Goal: Task Accomplishment & Management: Manage account settings

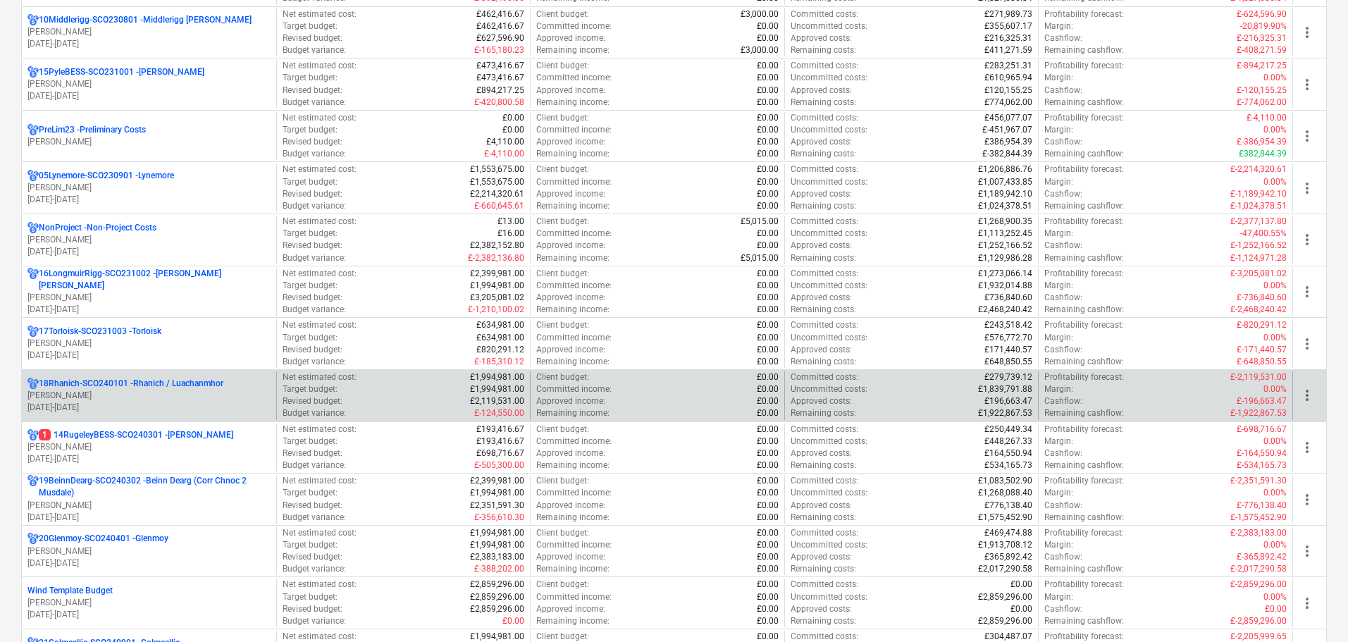
scroll to position [845, 0]
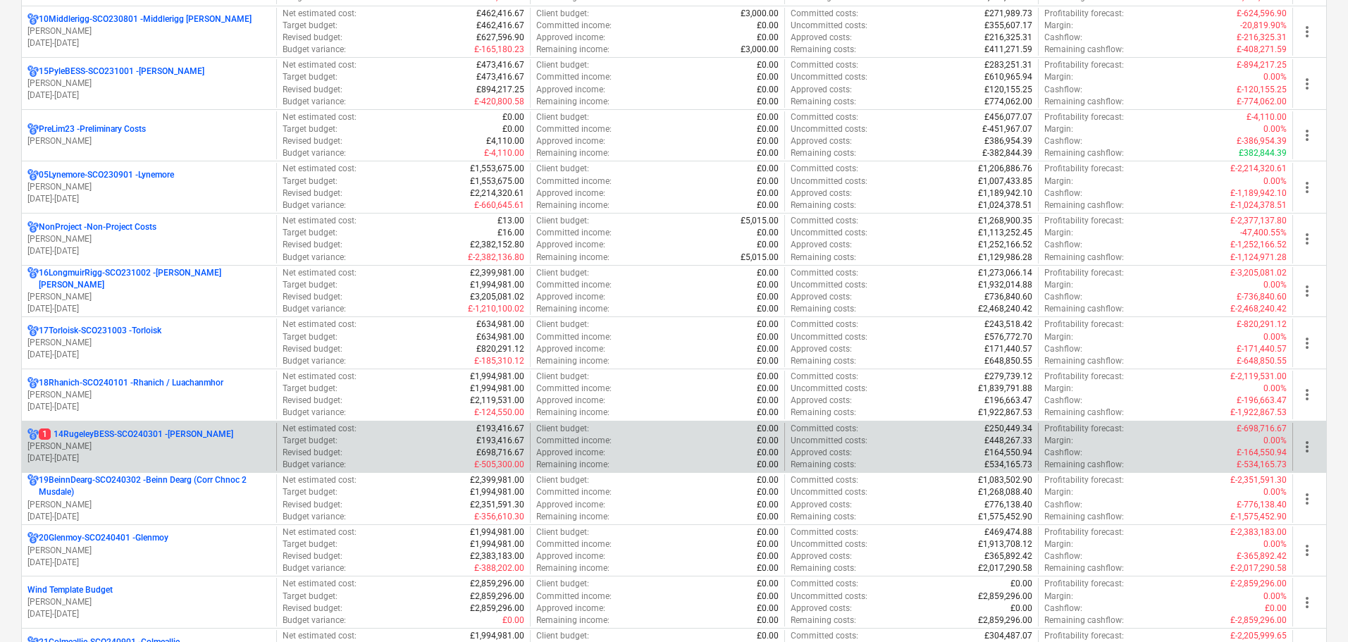
click at [142, 447] on p "[PERSON_NAME]" at bounding box center [148, 446] width 243 height 12
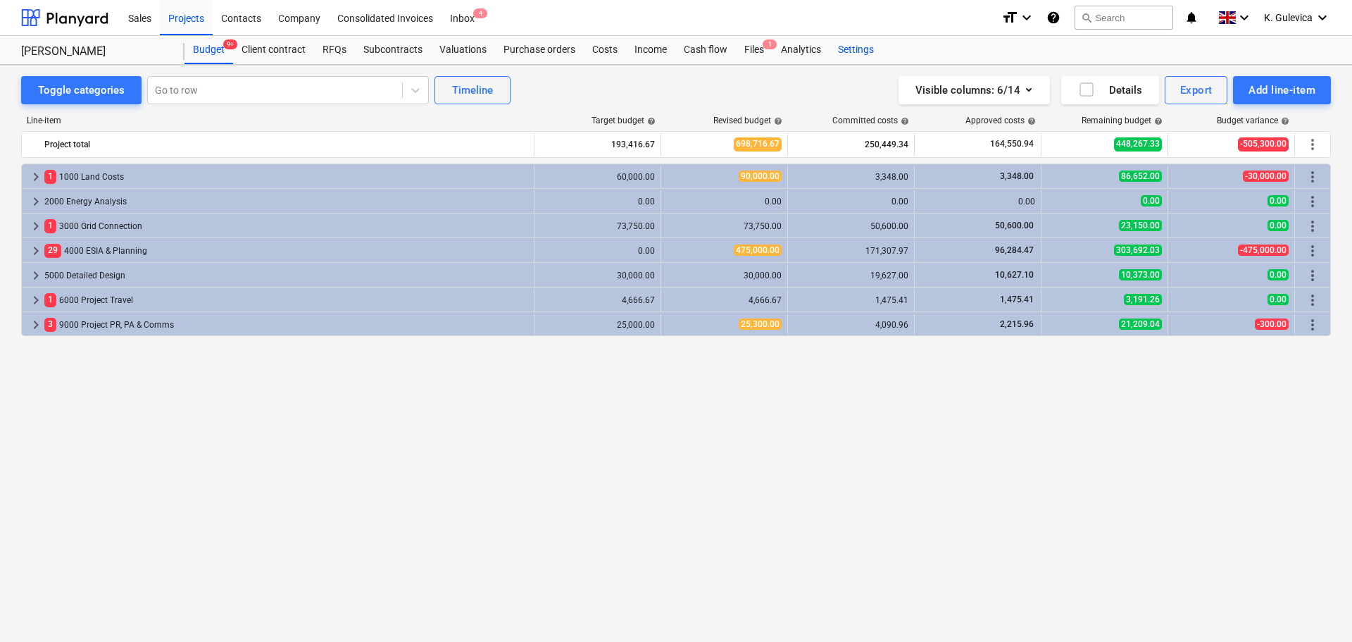
click at [864, 55] on div "Settings" at bounding box center [856, 50] width 53 height 28
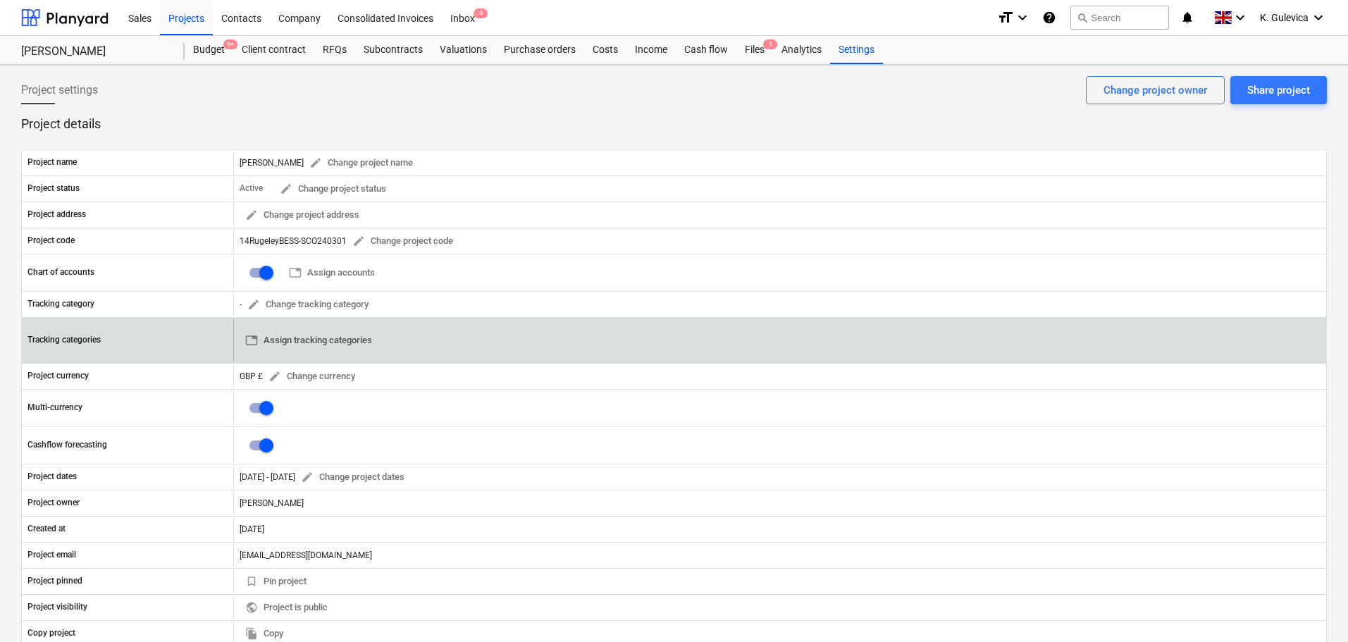
click at [353, 345] on span "table Assign tracking categories" at bounding box center [308, 340] width 127 height 16
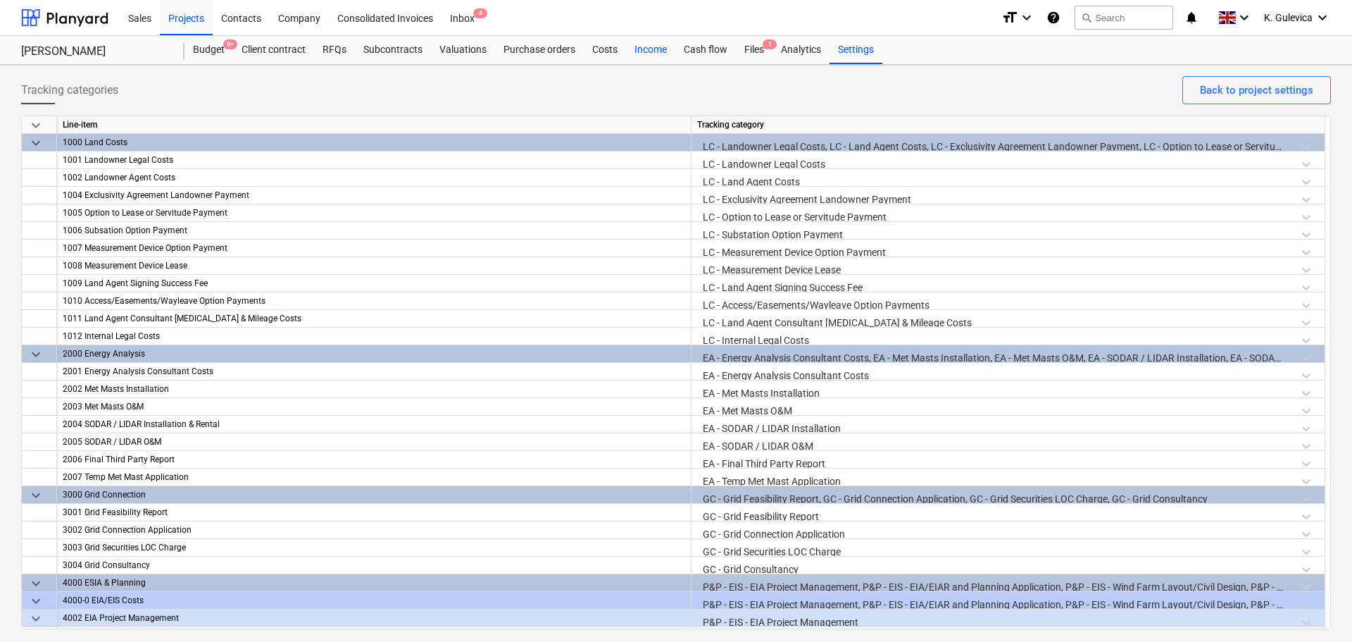
drag, startPoint x: 604, startPoint y: 51, endPoint x: 647, endPoint y: 54, distance: 42.4
click at [604, 51] on div "Costs" at bounding box center [605, 50] width 42 height 28
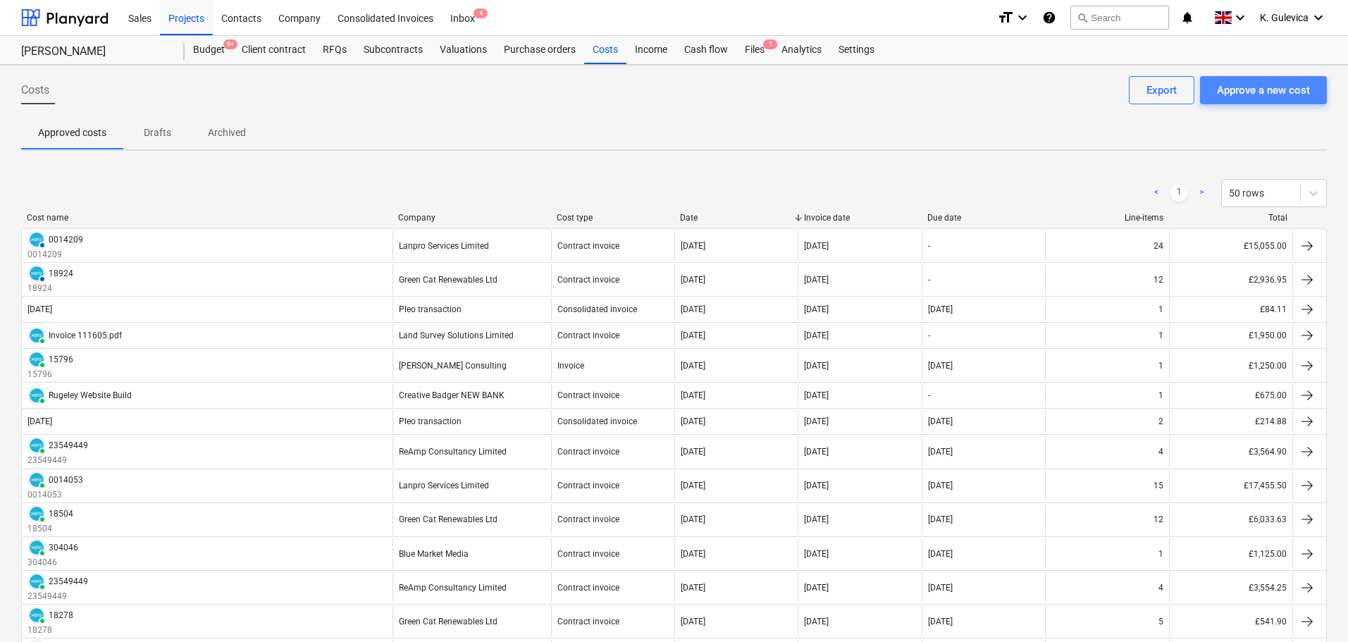
click at [1254, 83] on div "Approve a new cost" at bounding box center [1263, 90] width 93 height 18
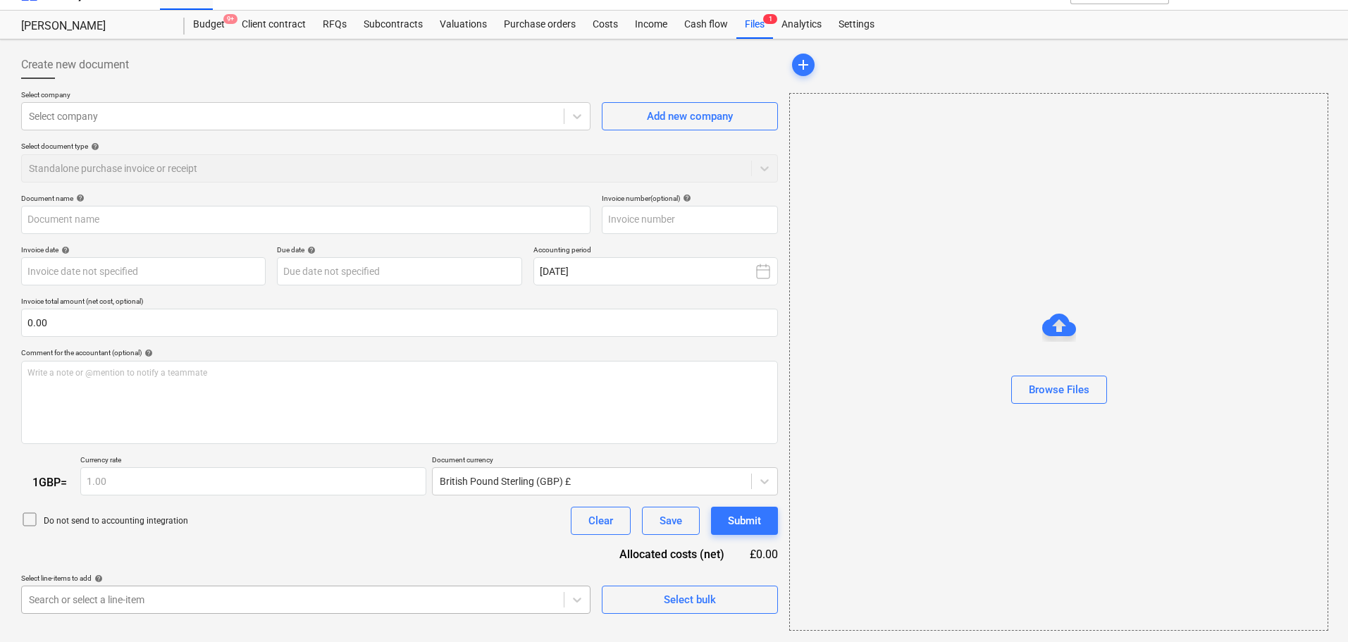
scroll to position [217, 0]
click at [193, 596] on body "Sales Projects Contacts Company Consolidated Invoices Inbox 4 format_size keybo…" at bounding box center [674, 296] width 1348 height 642
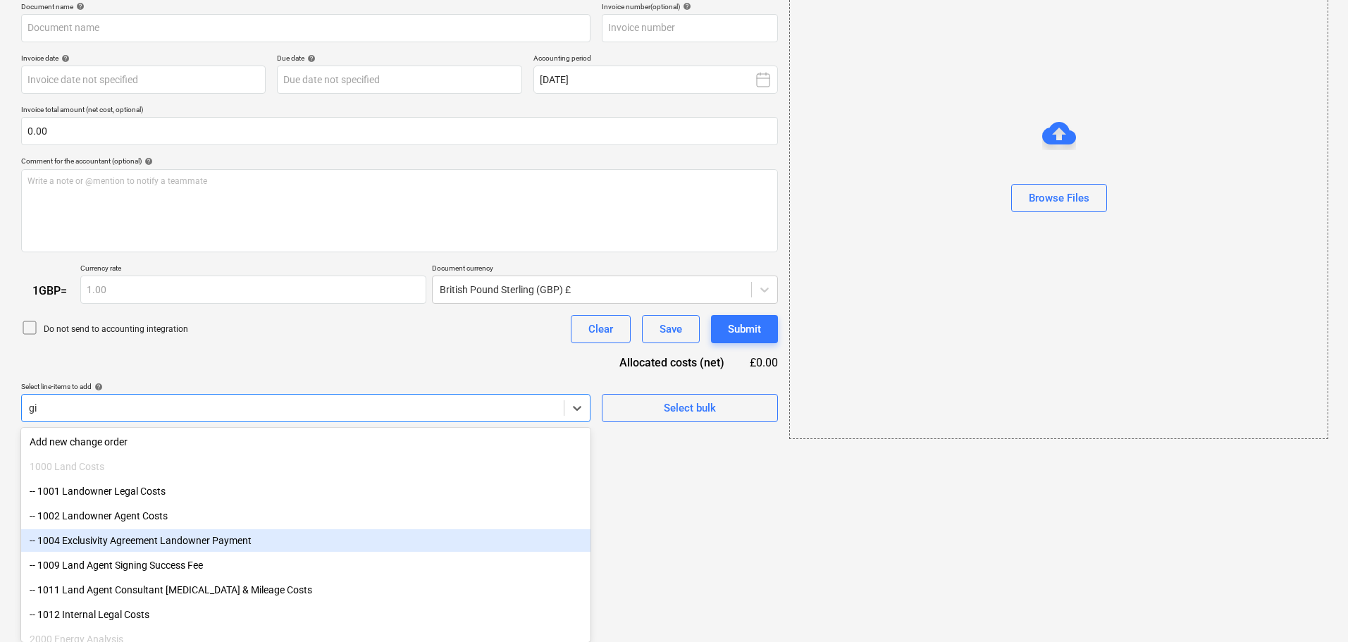
scroll to position [55, 0]
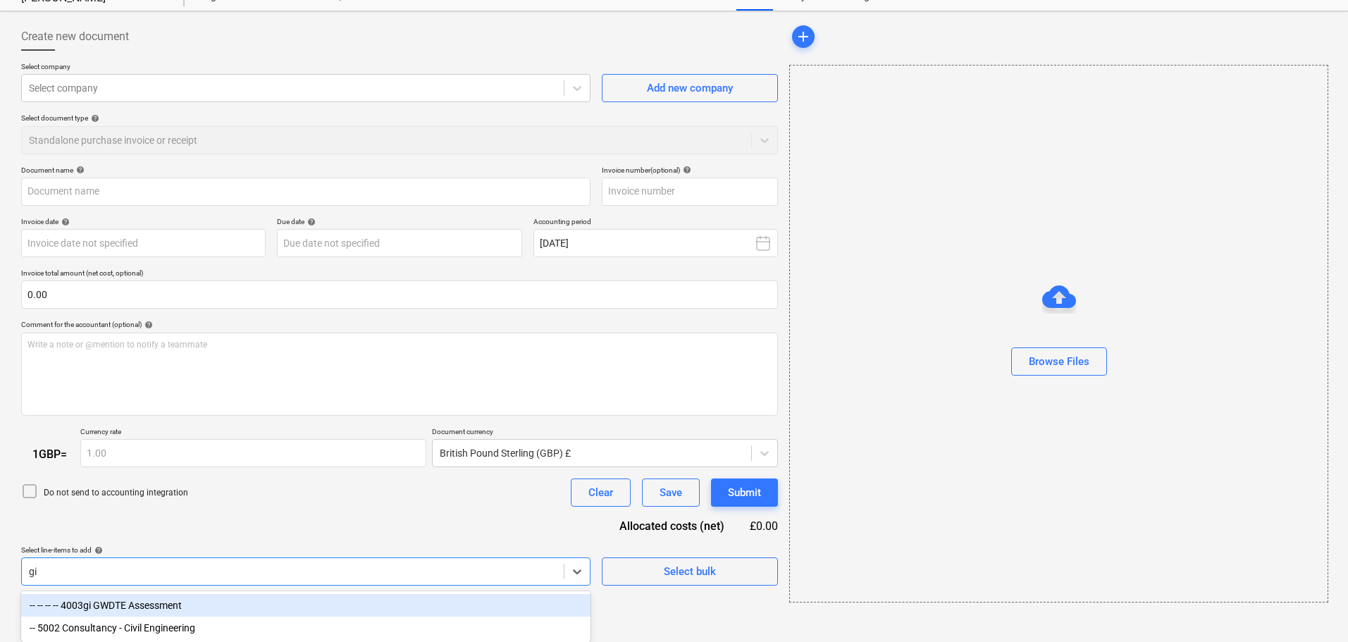
type input "gi"
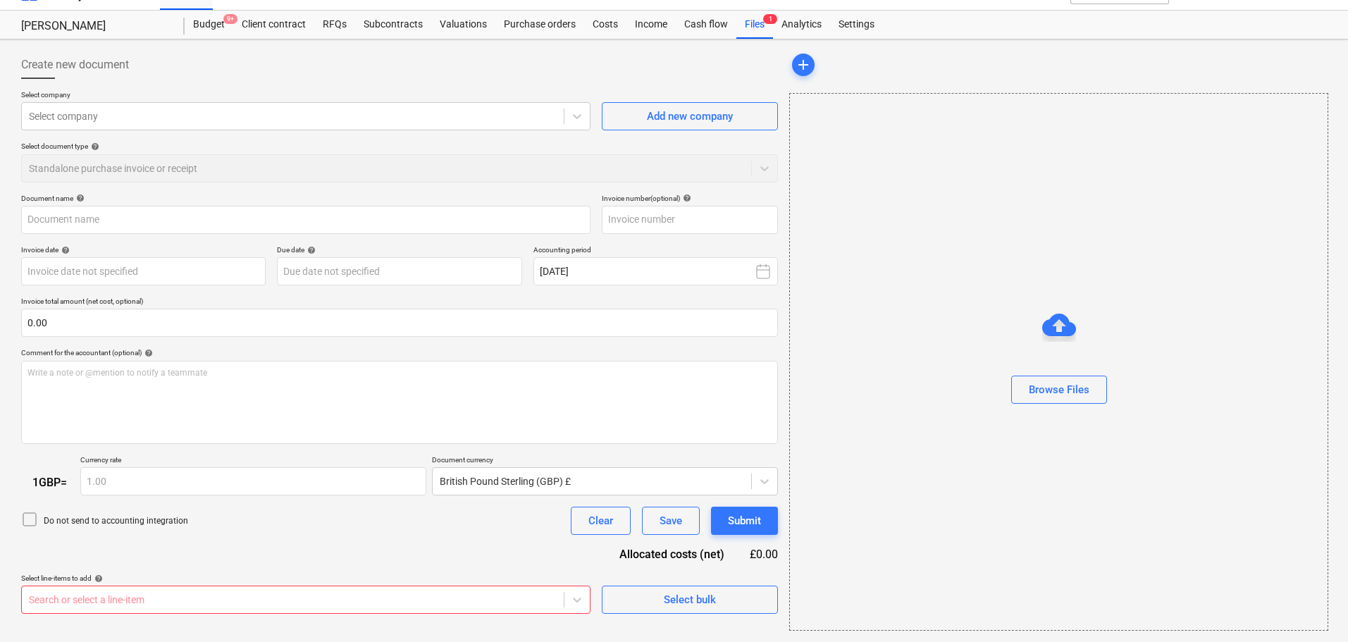
scroll to position [0, 0]
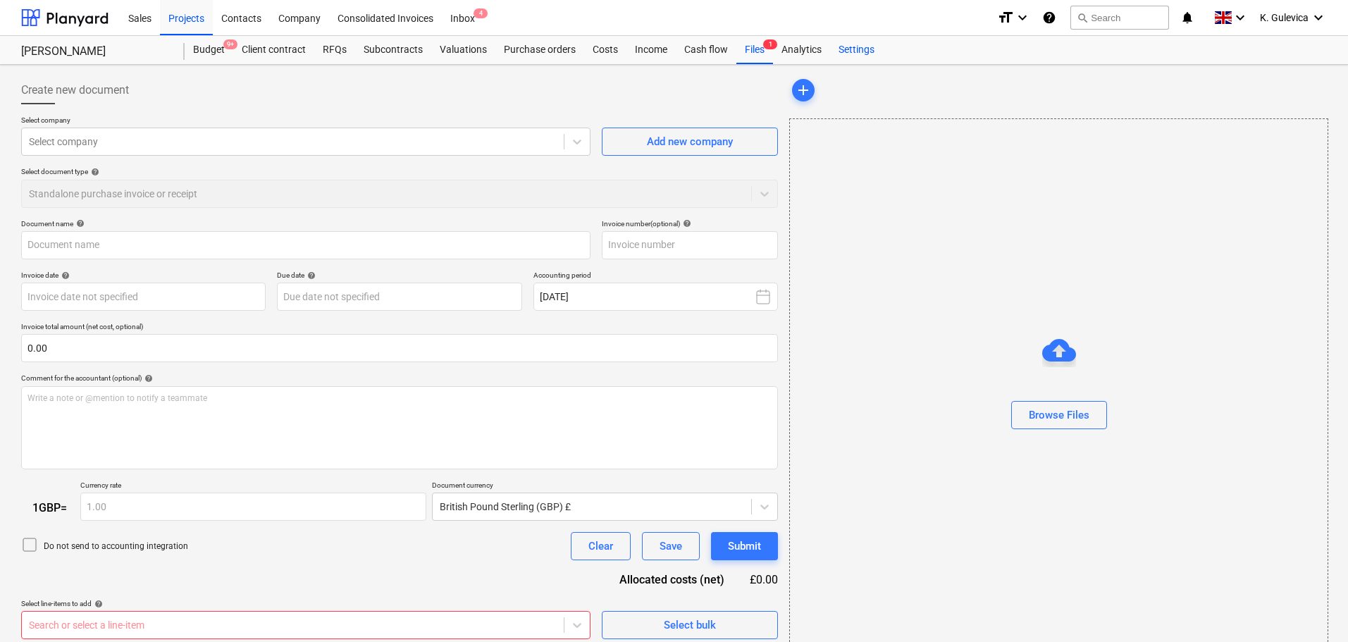
click at [853, 50] on div "Settings" at bounding box center [856, 50] width 53 height 28
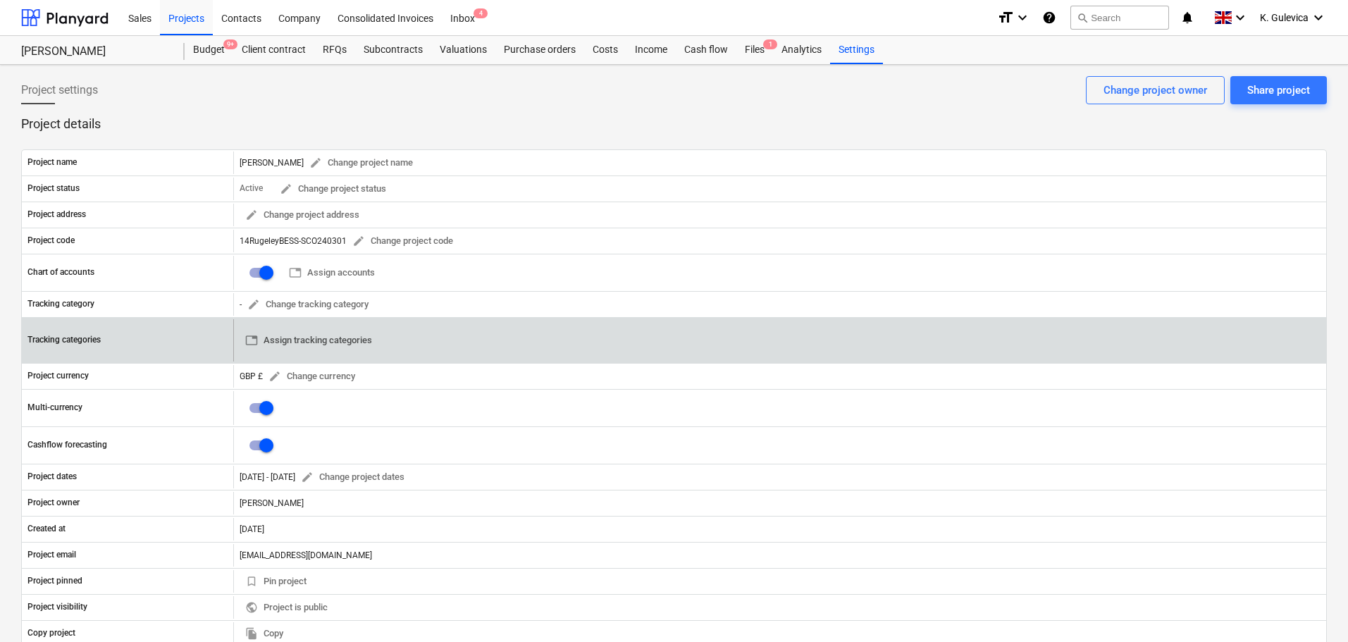
click at [290, 338] on span "table Assign tracking categories" at bounding box center [308, 340] width 127 height 16
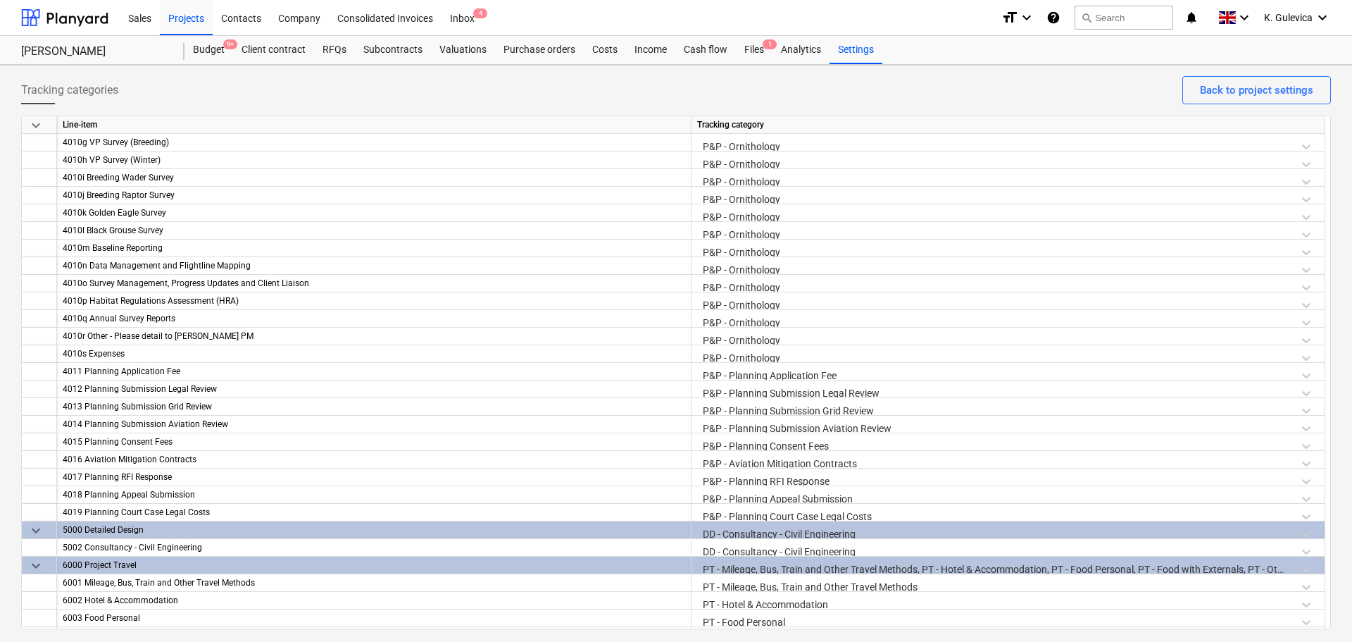
scroll to position [3591, 0]
